Goal: Find specific page/section: Find specific page/section

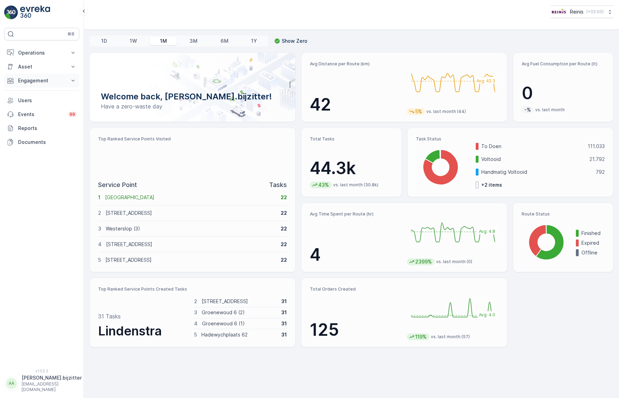
click at [35, 79] on p "Engagement" at bounding box center [41, 80] width 47 height 7
click at [25, 132] on p "Orders" at bounding box center [26, 131] width 16 height 7
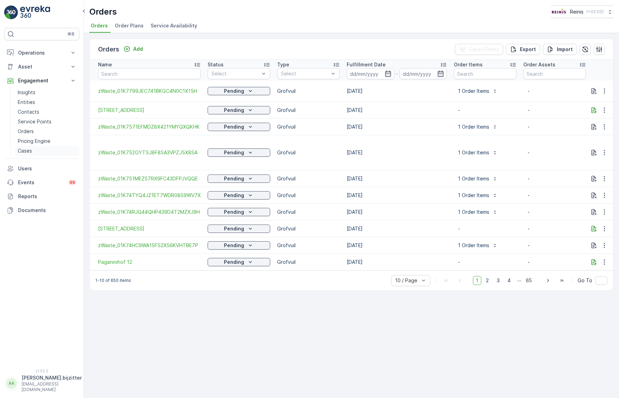
click at [27, 150] on p "Cases" at bounding box center [25, 150] width 14 height 7
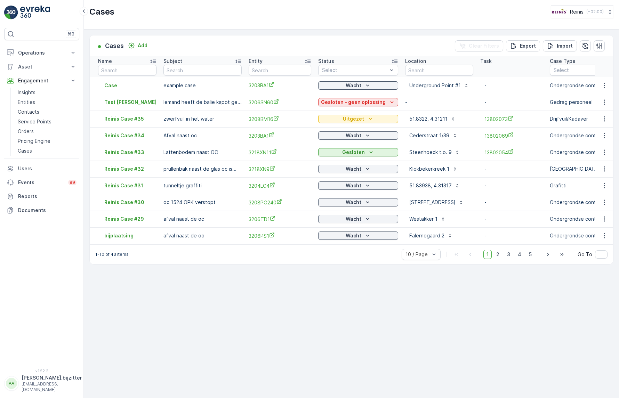
drag, startPoint x: 271, startPoint y: 249, endPoint x: 334, endPoint y: 249, distance: 62.9
click at [334, 249] on div "1-10 of 43 items 10 / Page 1 2 3 4 5 Go To" at bounding box center [351, 254] width 523 height 20
click at [174, 302] on div "Cases Add Clear Filters Export Import Name Subject Entity Status Select Locatio…" at bounding box center [351, 214] width 535 height 369
click at [209, 13] on div "Cases Reinis ( +02:00 )" at bounding box center [351, 12] width 524 height 13
